Goal: Find specific page/section: Find specific page/section

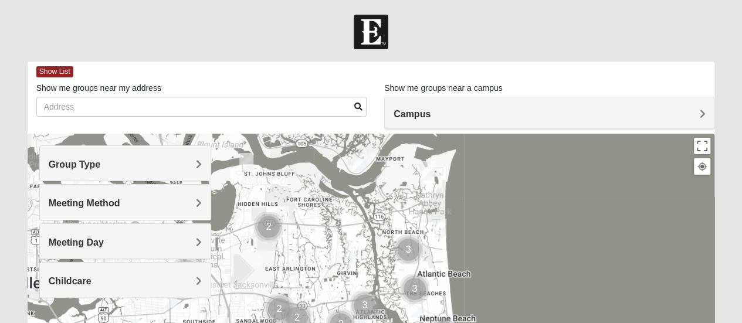
click at [569, 121] on div "Campus" at bounding box center [549, 113] width 329 height 32
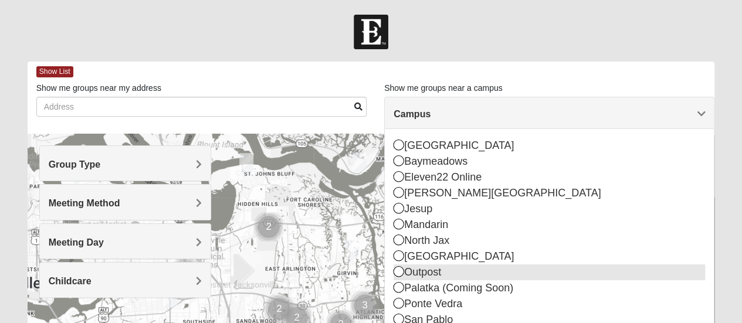
scroll to position [117, 0]
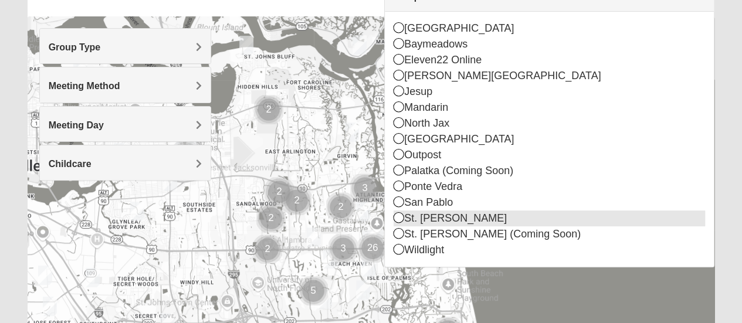
click at [442, 216] on div "St. [PERSON_NAME]" at bounding box center [550, 219] width 312 height 16
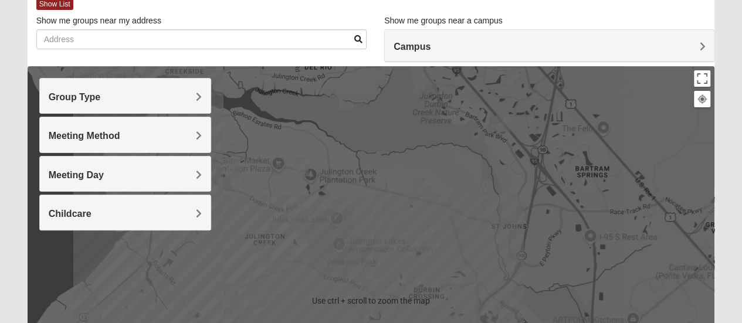
scroll to position [59, 0]
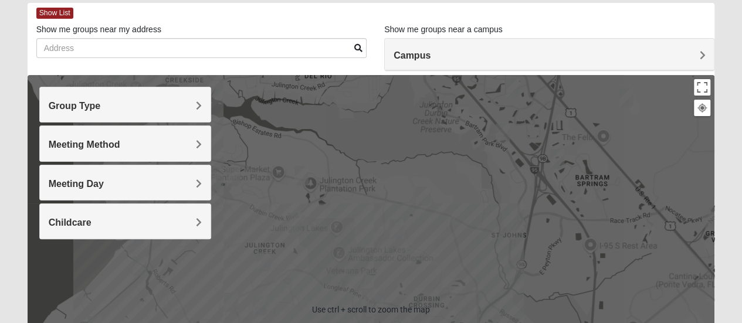
click at [146, 103] on h4 "Group Type" at bounding box center [125, 105] width 153 height 11
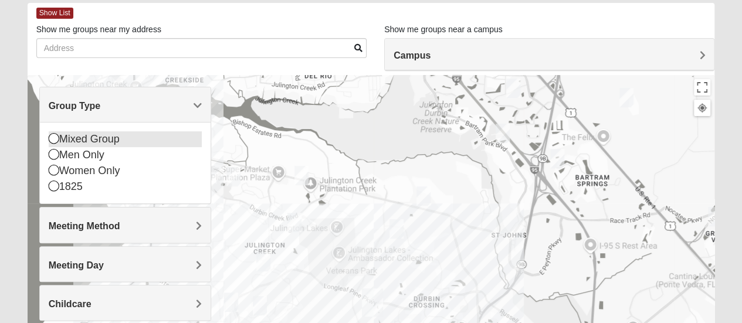
click at [119, 140] on div "Mixed Group" at bounding box center [125, 139] width 153 height 16
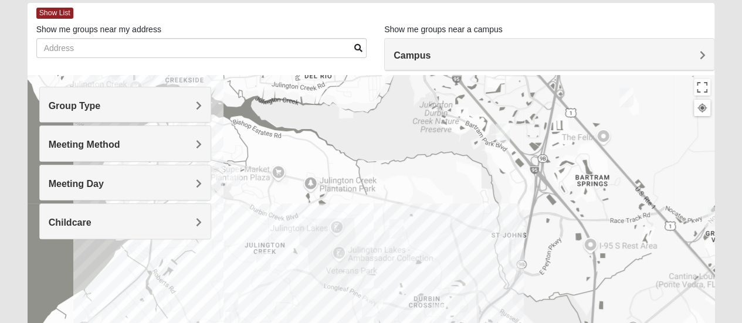
click at [158, 175] on div "Meeting Day" at bounding box center [125, 182] width 171 height 35
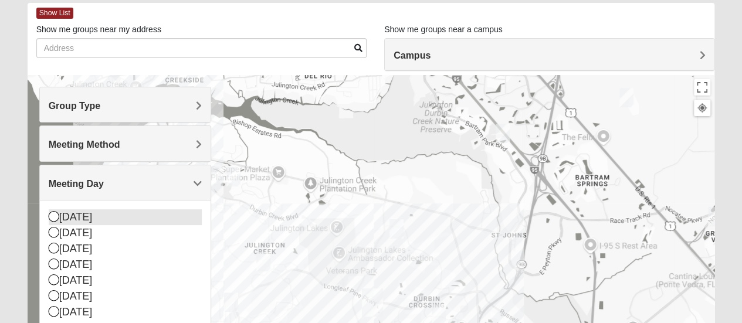
click at [73, 215] on div "[DATE]" at bounding box center [125, 217] width 153 height 16
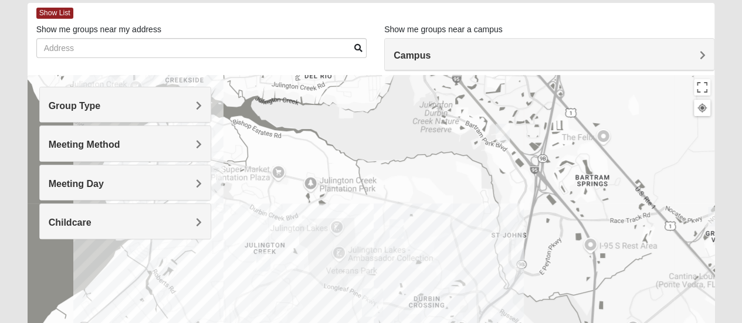
click at [264, 259] on img "Mixed Carper 32259" at bounding box center [263, 262] width 23 height 29
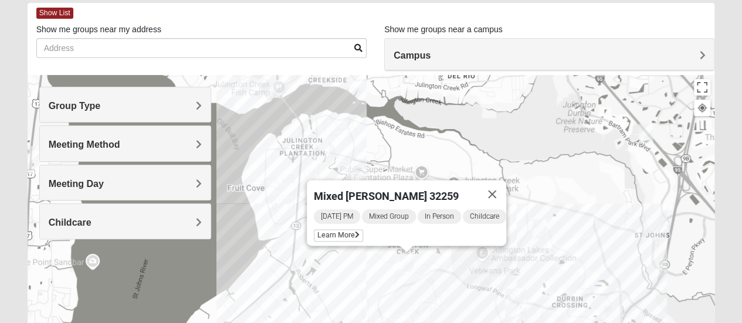
drag, startPoint x: 333, startPoint y: 144, endPoint x: 478, endPoint y: 144, distance: 144.9
click at [478, 144] on div "Mixed [PERSON_NAME] 32259 [DATE] PM Mixed Group In Person Childcare Learn More" at bounding box center [372, 309] width 688 height 469
click at [346, 230] on span "Learn More" at bounding box center [338, 235] width 49 height 12
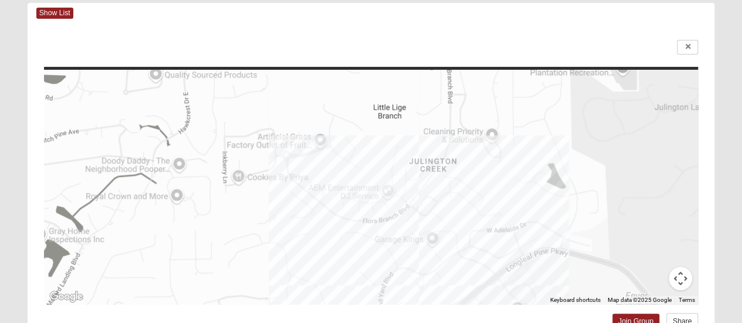
drag, startPoint x: 410, startPoint y: 280, endPoint x: 431, endPoint y: 266, distance: 24.9
click at [431, 266] on div at bounding box center [371, 187] width 655 height 235
